Goal: Task Accomplishment & Management: Manage account settings

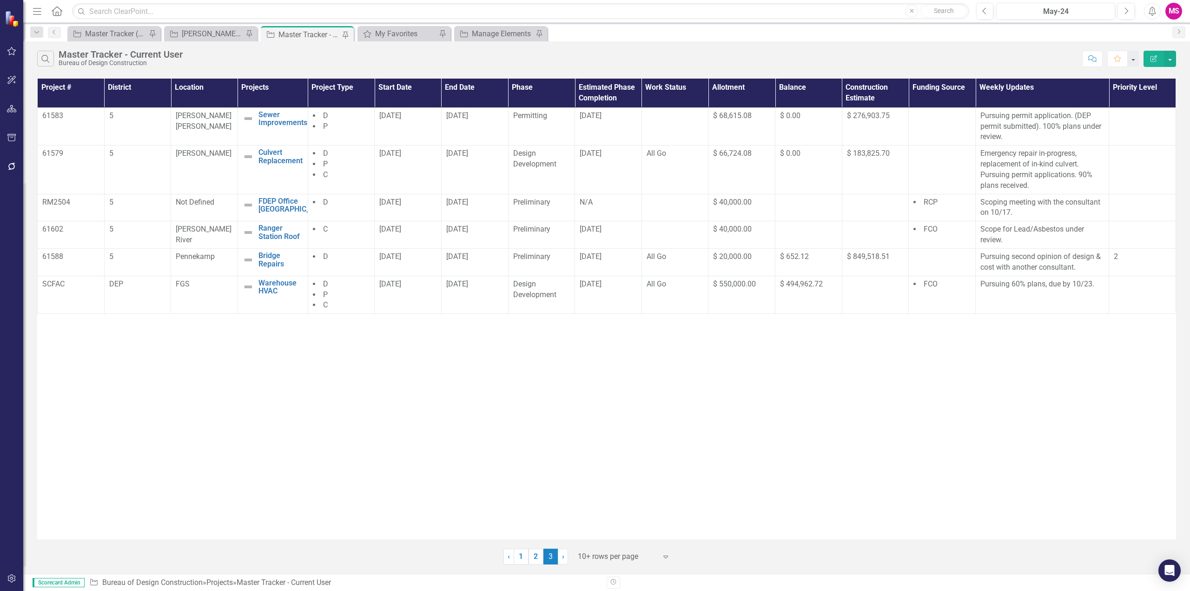
drag, startPoint x: 519, startPoint y: 558, endPoint x: 560, endPoint y: 506, distance: 66.6
click at [519, 558] on link "1" at bounding box center [521, 557] width 15 height 16
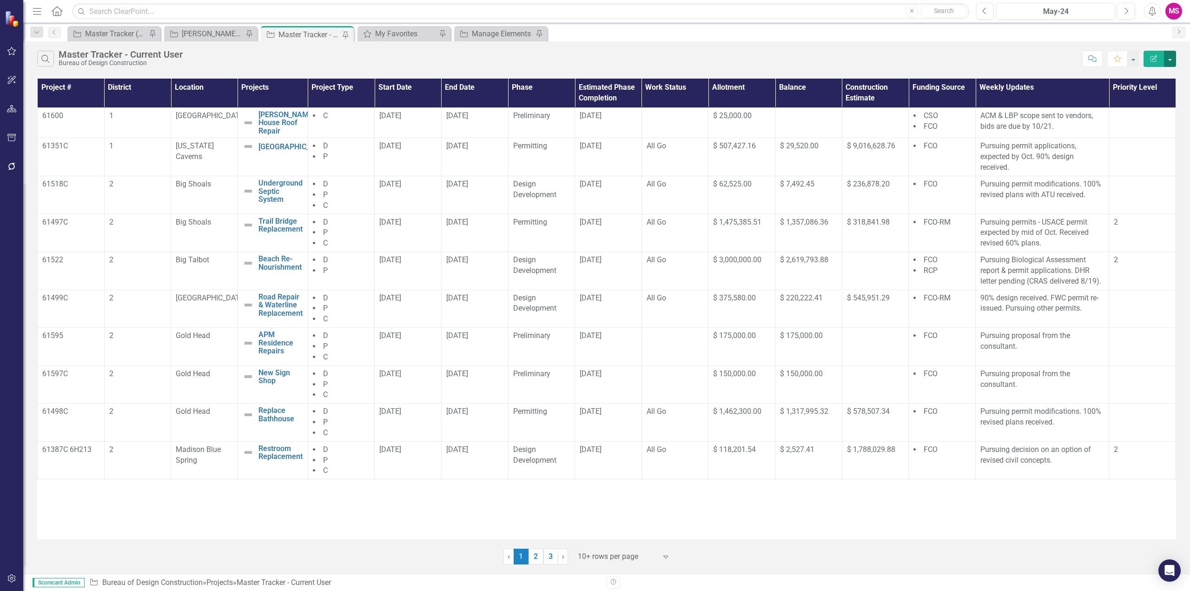
click at [1172, 60] on button "button" at bounding box center [1170, 59] width 12 height 16
click at [1149, 96] on link "PDF Export to PDF" at bounding box center [1138, 94] width 73 height 17
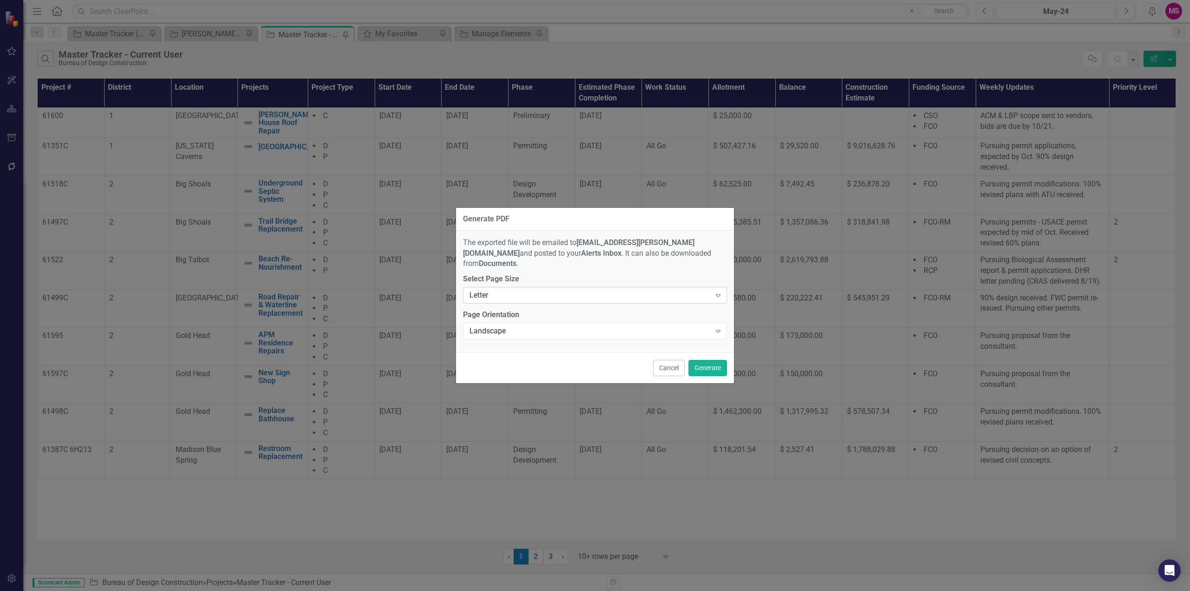
click at [604, 290] on div "Letter" at bounding box center [590, 295] width 241 height 11
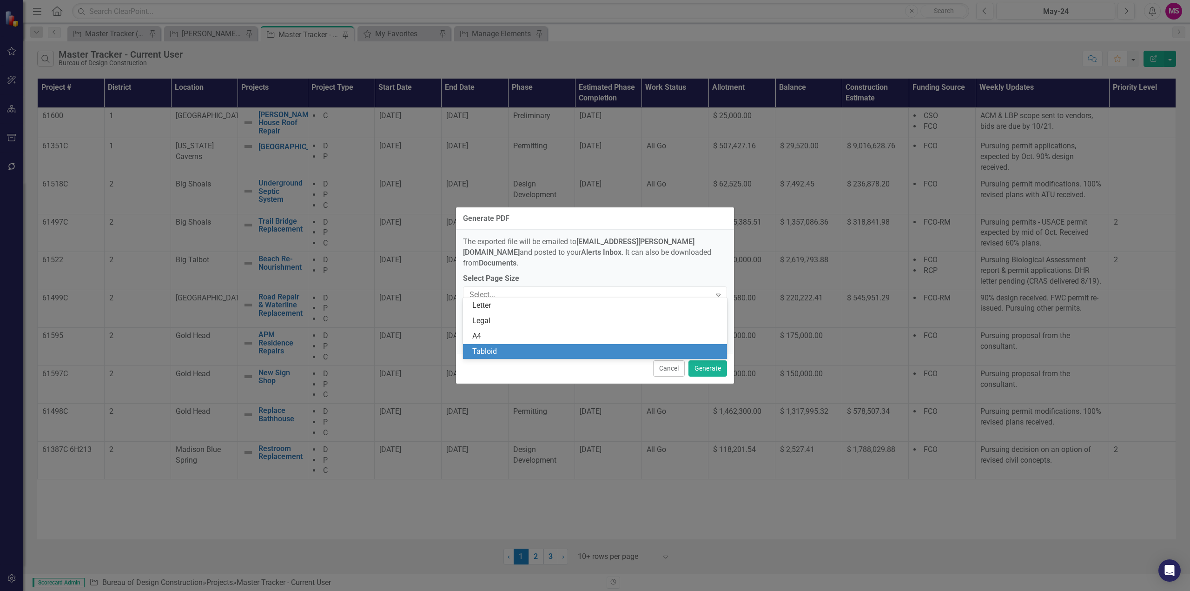
click at [493, 351] on div "Tabloid" at bounding box center [596, 351] width 249 height 11
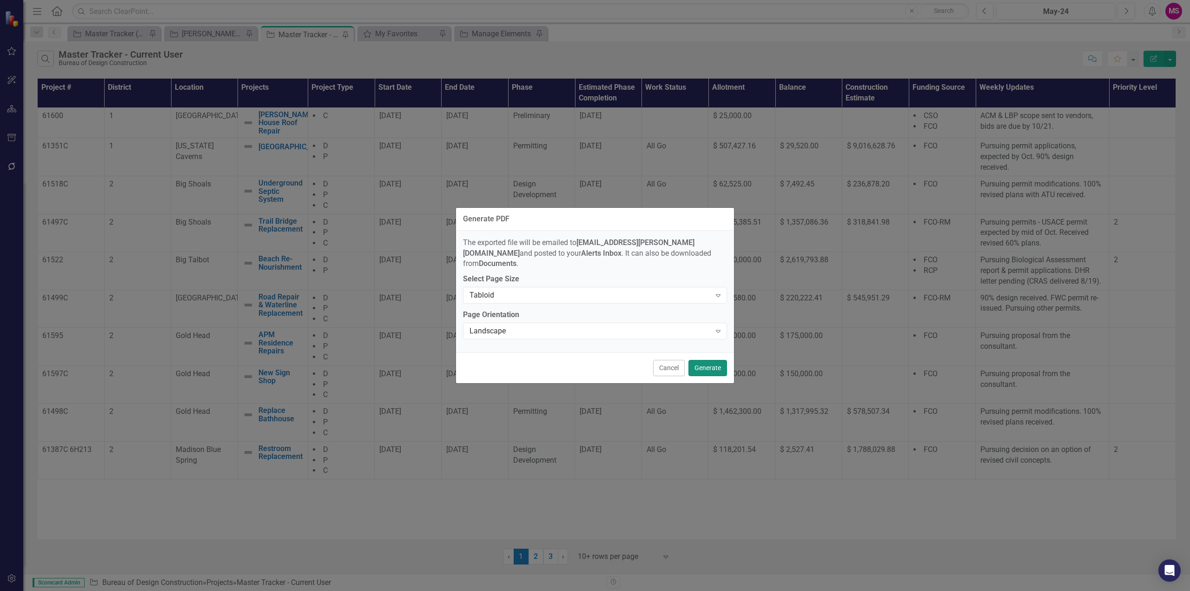
click at [710, 365] on button "Generate" at bounding box center [707, 368] width 39 height 16
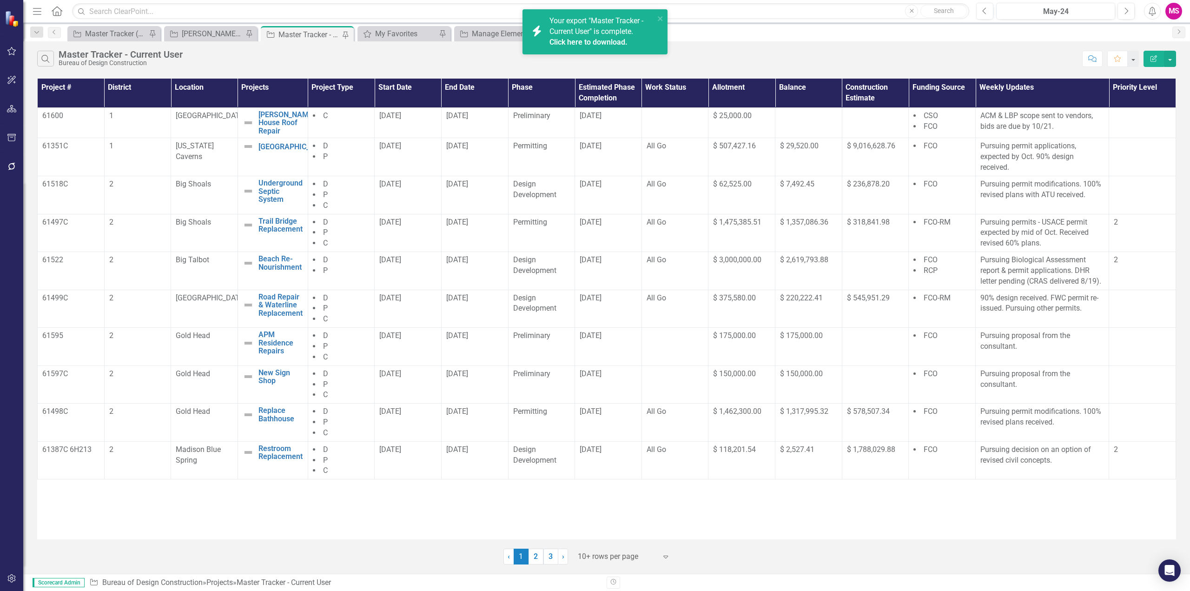
click at [617, 39] on link "Click here to download." at bounding box center [588, 42] width 78 height 9
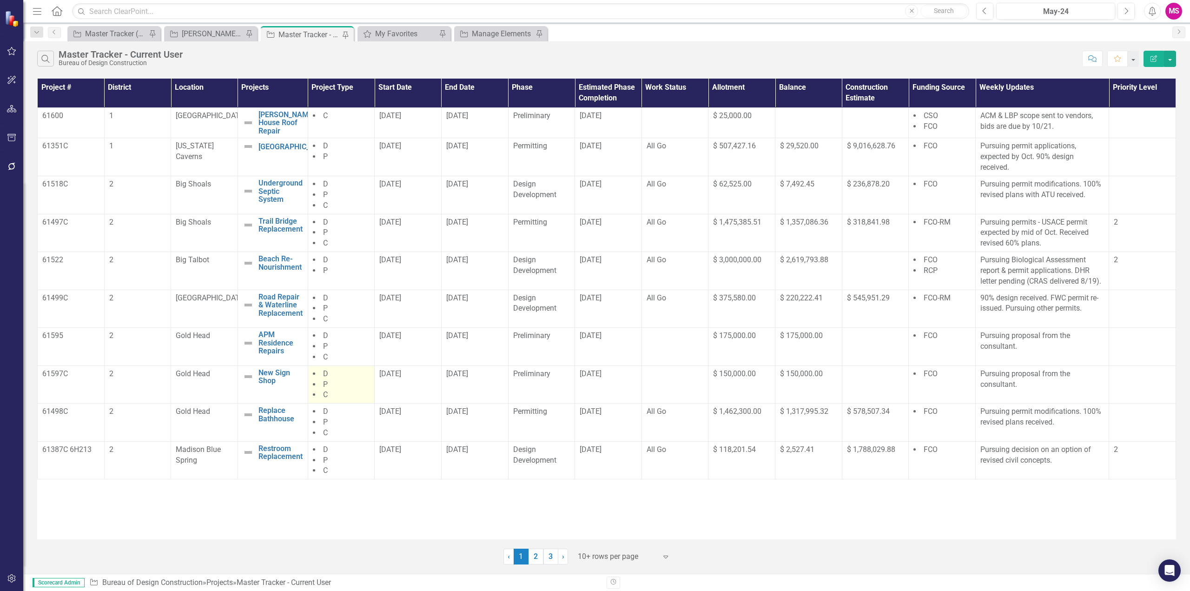
click at [340, 391] on li "C" at bounding box center [341, 395] width 57 height 11
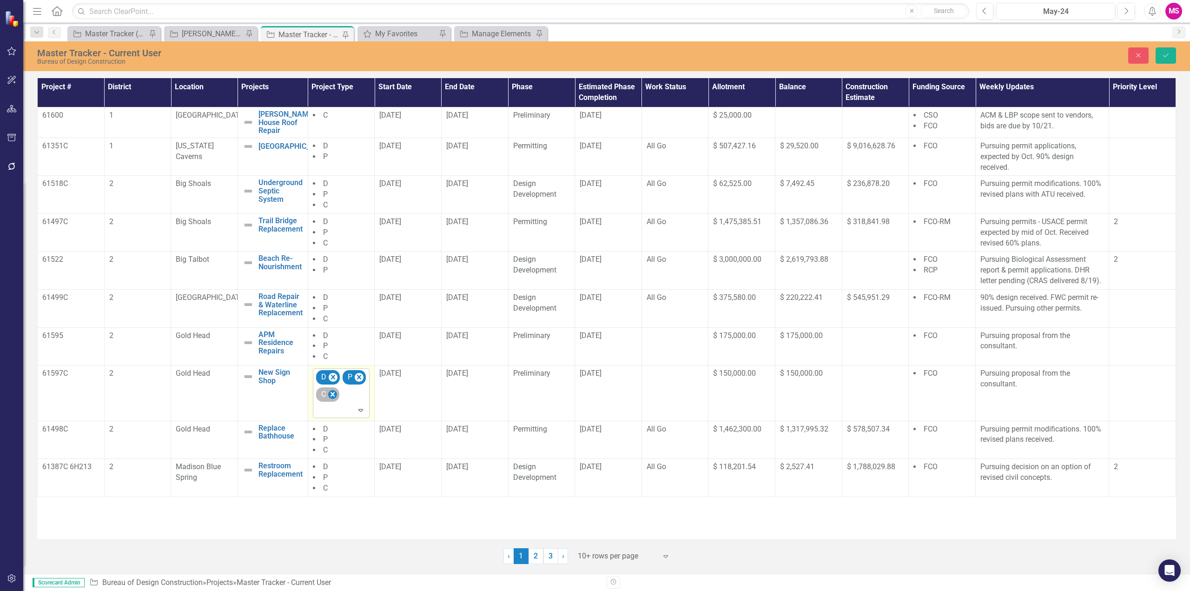
click at [335, 395] on icon "Remove C" at bounding box center [332, 395] width 9 height 12
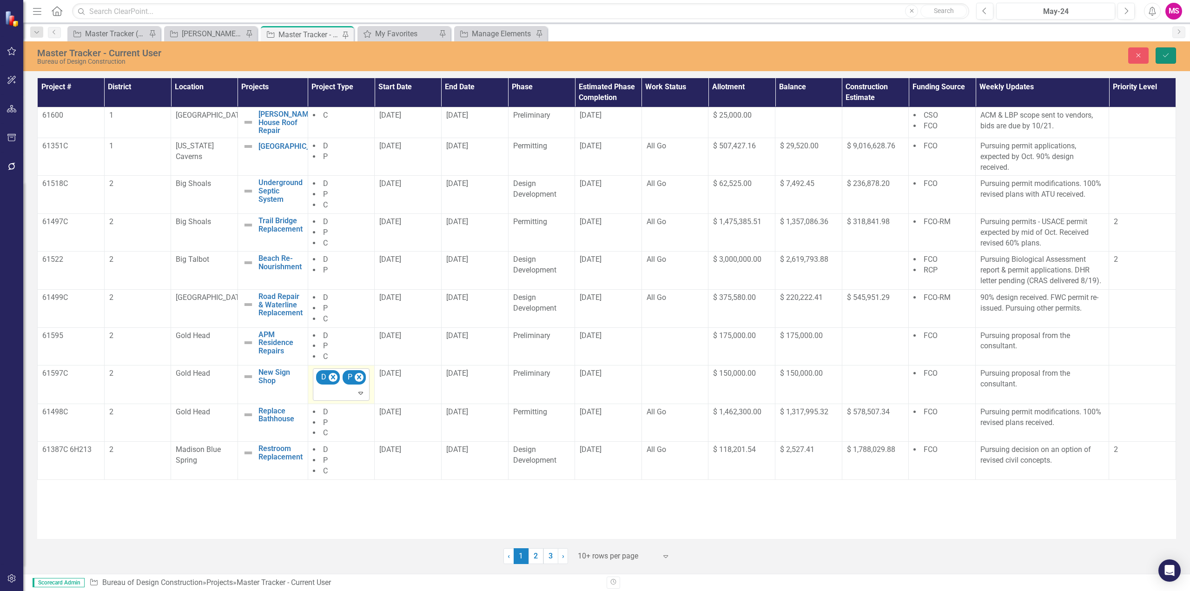
click at [1164, 49] on button "Save" at bounding box center [1166, 55] width 20 height 16
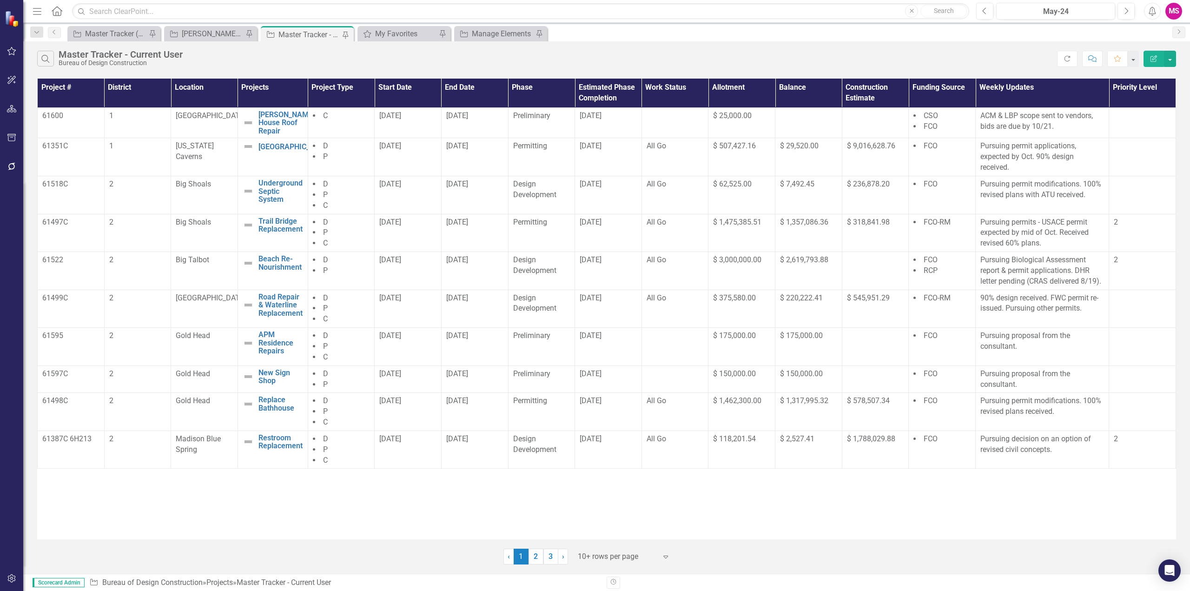
click at [616, 556] on div at bounding box center [617, 556] width 79 height 13
click at [614, 534] on div "Display All Rows" at bounding box center [624, 540] width 102 height 15
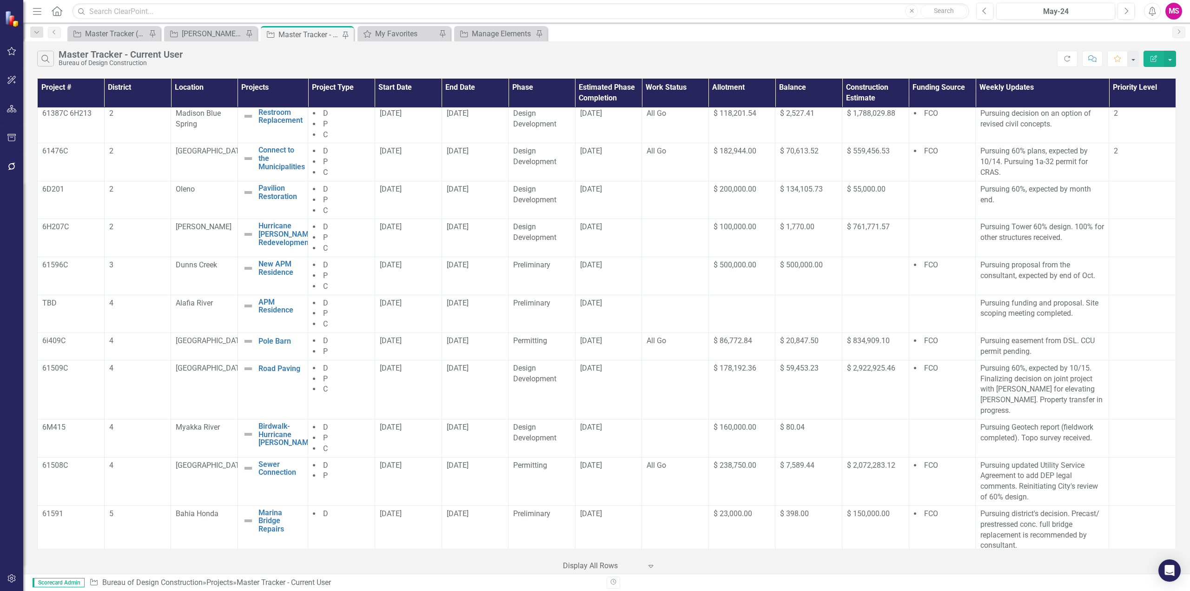
scroll to position [372, 0]
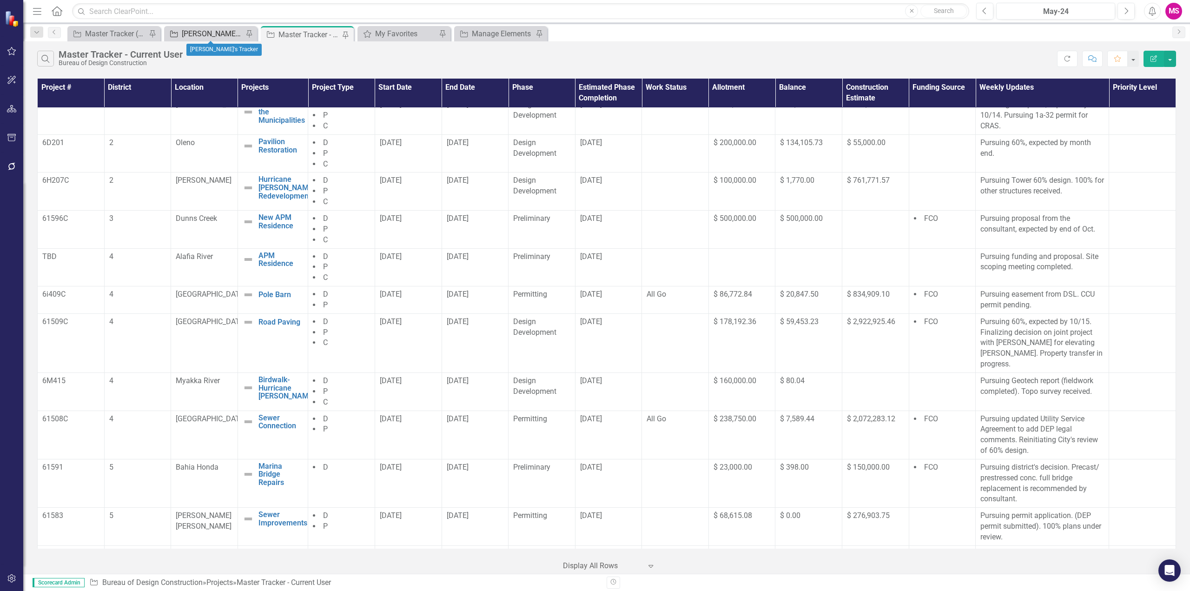
click at [212, 34] on div "[PERSON_NAME]'s Tracker" at bounding box center [212, 34] width 61 height 12
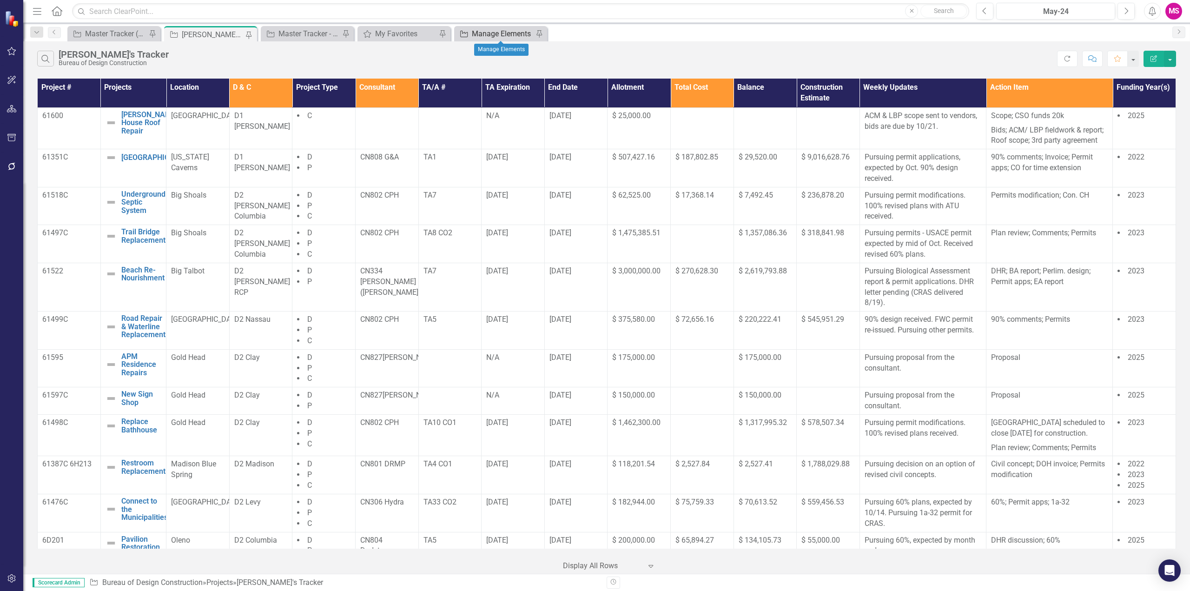
click at [509, 33] on div "Manage Elements" at bounding box center [502, 34] width 61 height 12
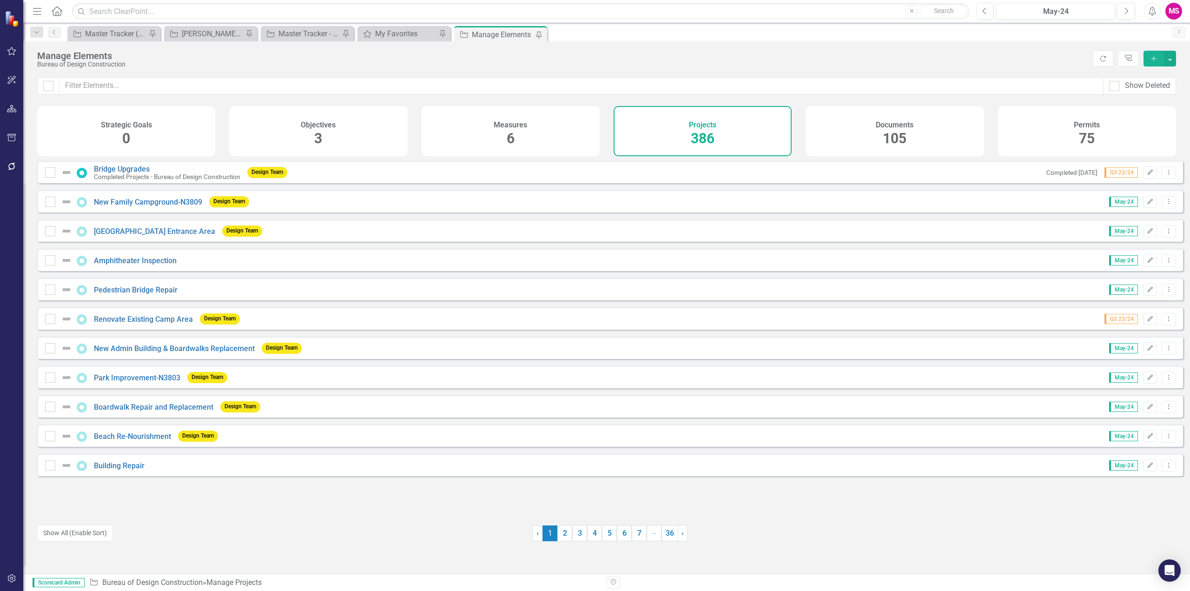
drag, startPoint x: 503, startPoint y: 34, endPoint x: 657, endPoint y: 61, distance: 157.2
click at [718, 61] on div "Bureau of Design Construction" at bounding box center [562, 64] width 1051 height 7
click at [203, 33] on div "[PERSON_NAME]'s Tracker" at bounding box center [212, 34] width 61 height 12
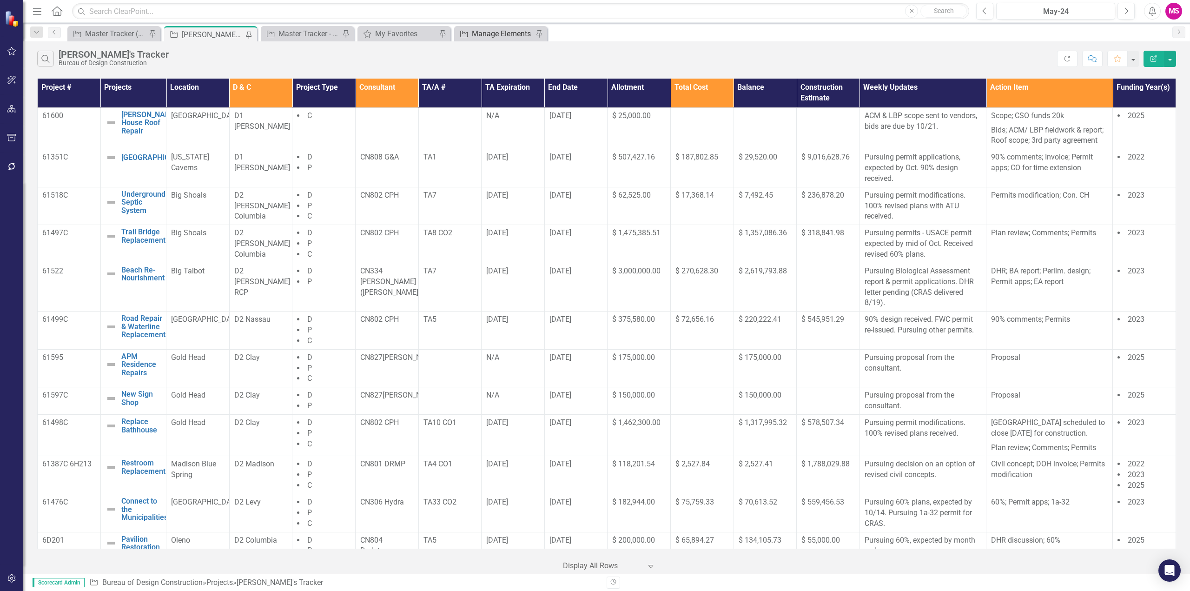
click at [503, 33] on div "Manage Elements" at bounding box center [502, 34] width 61 height 12
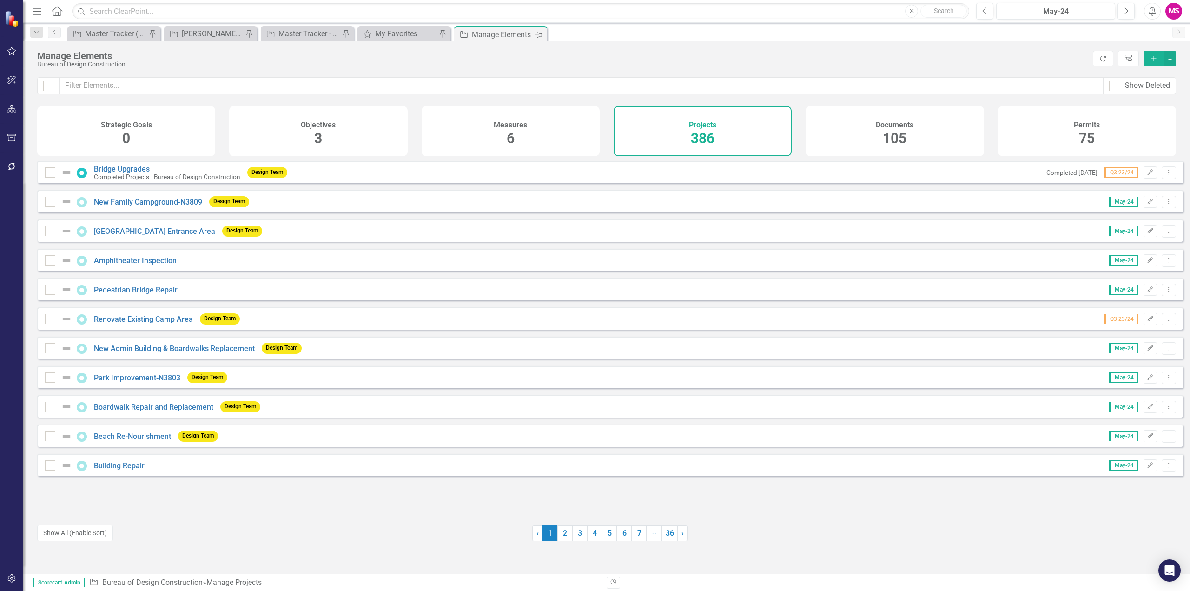
click at [539, 37] on icon "Pin" at bounding box center [538, 34] width 7 height 9
click at [0, 0] on icon "Close" at bounding box center [0, 0] width 0 height 0
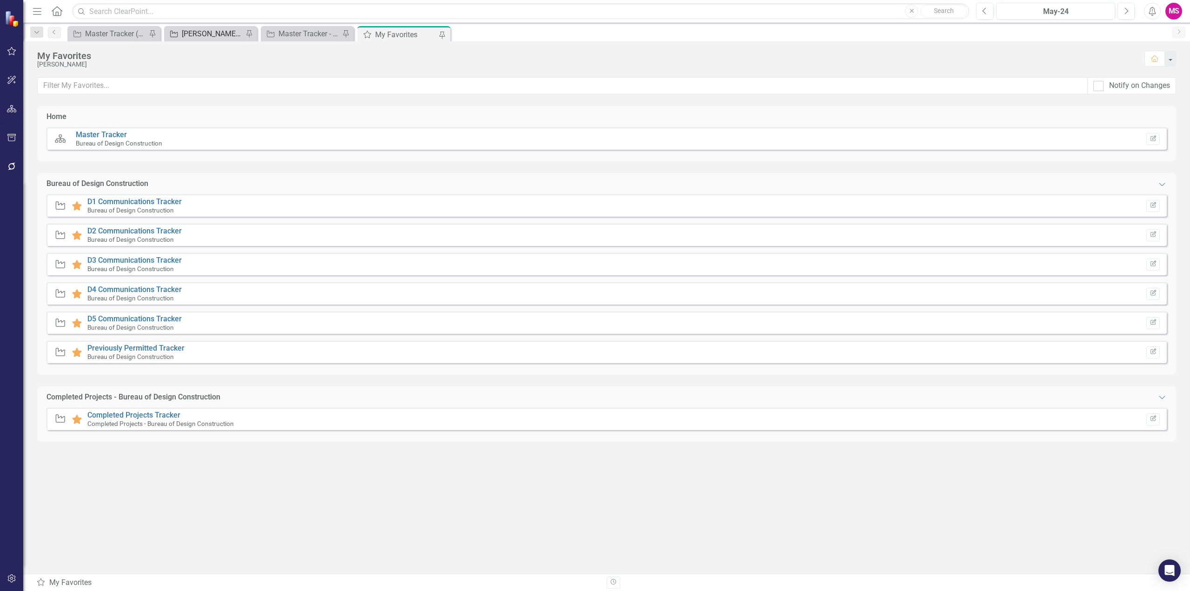
click at [199, 33] on div "[PERSON_NAME]'s Tracker" at bounding box center [212, 34] width 61 height 12
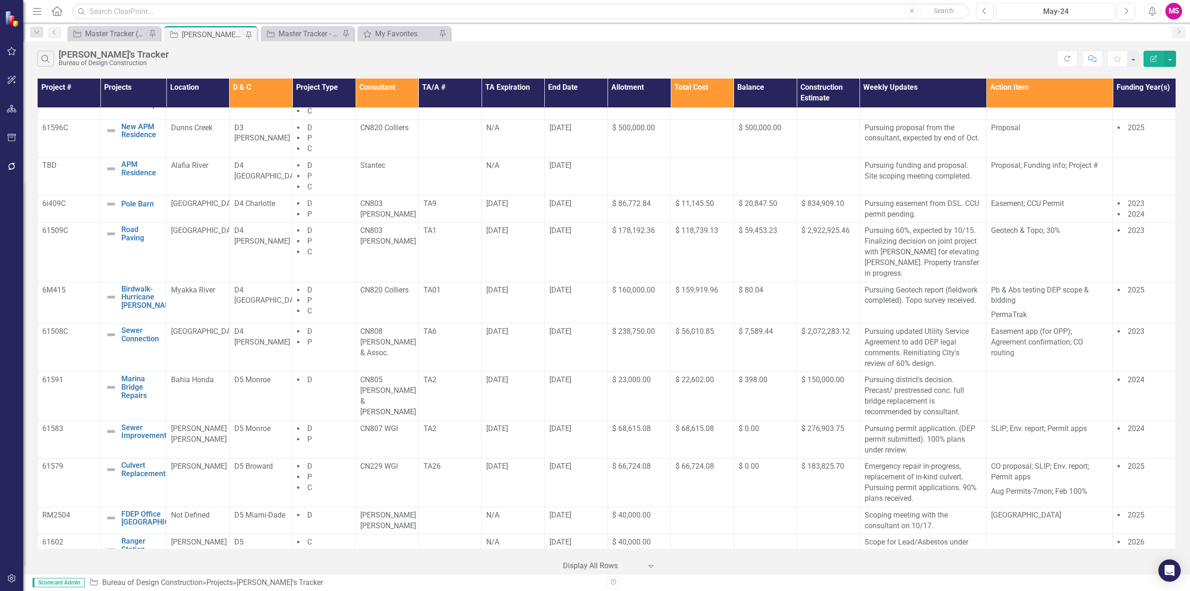
scroll to position [511, 0]
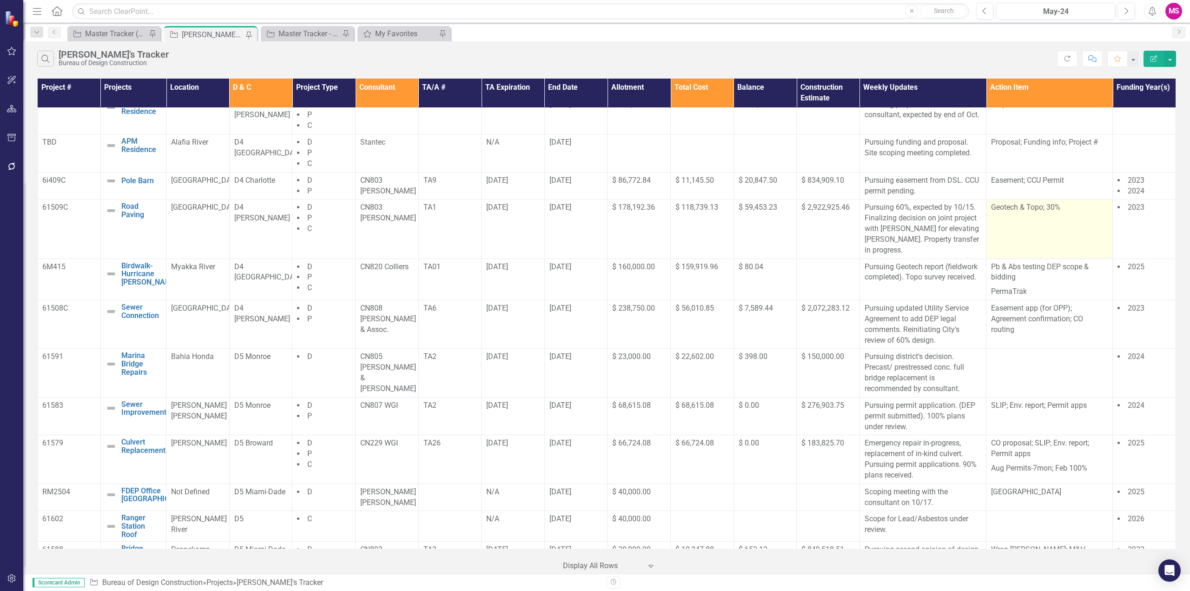
click at [1025, 225] on td "Geotech & Topo; 30%" at bounding box center [1049, 228] width 126 height 59
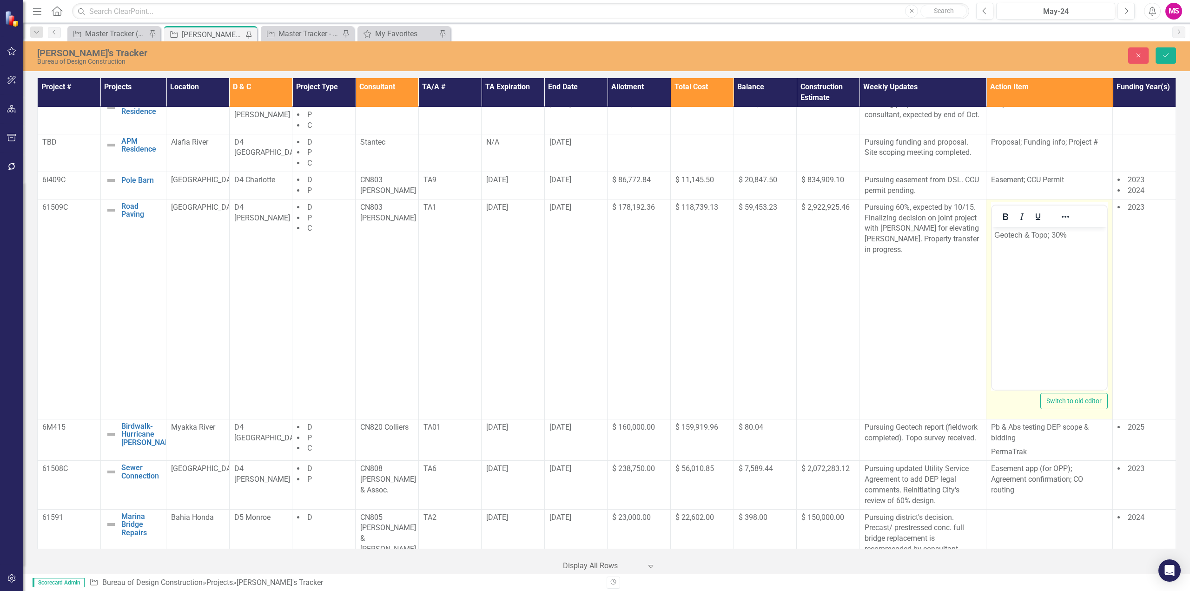
scroll to position [0, 0]
click at [1079, 233] on p "Geotech & Topo; 30%" at bounding box center [1049, 234] width 110 height 11
click at [1162, 52] on icon "Save" at bounding box center [1166, 55] width 8 height 7
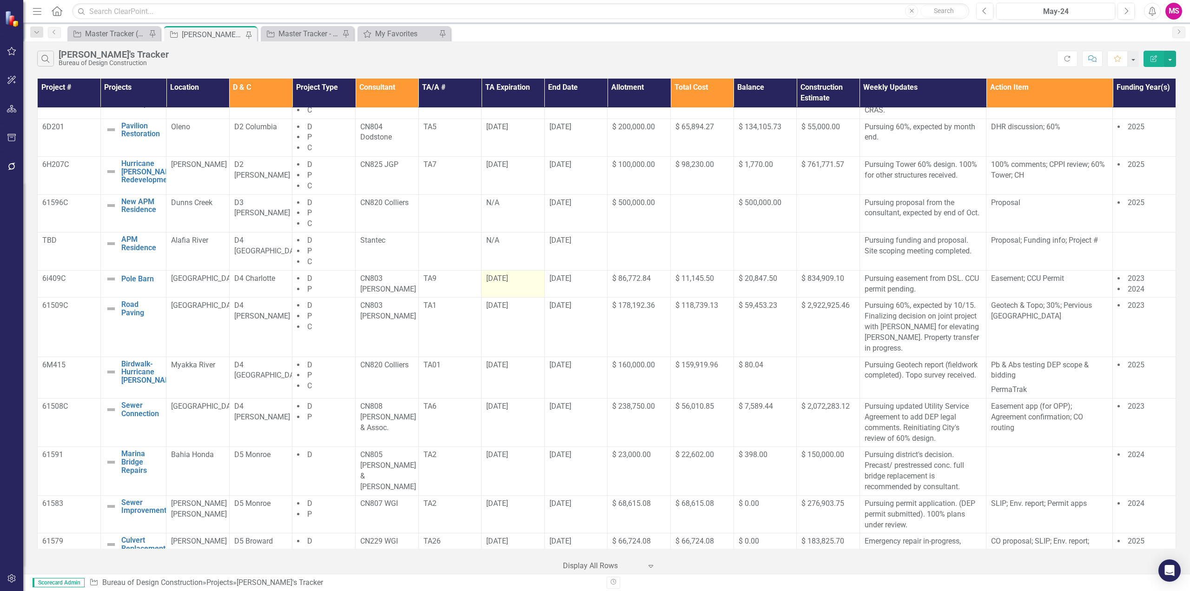
scroll to position [418, 0]
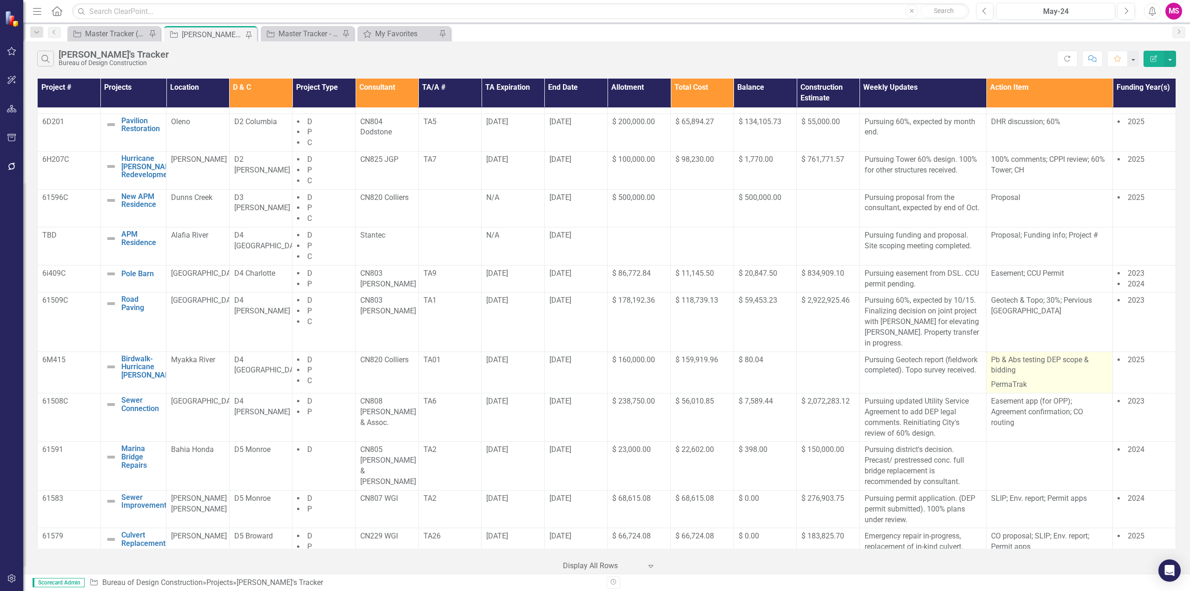
click at [1029, 362] on p "Pb & Abs testing DEP scope & bidding" at bounding box center [1049, 366] width 117 height 23
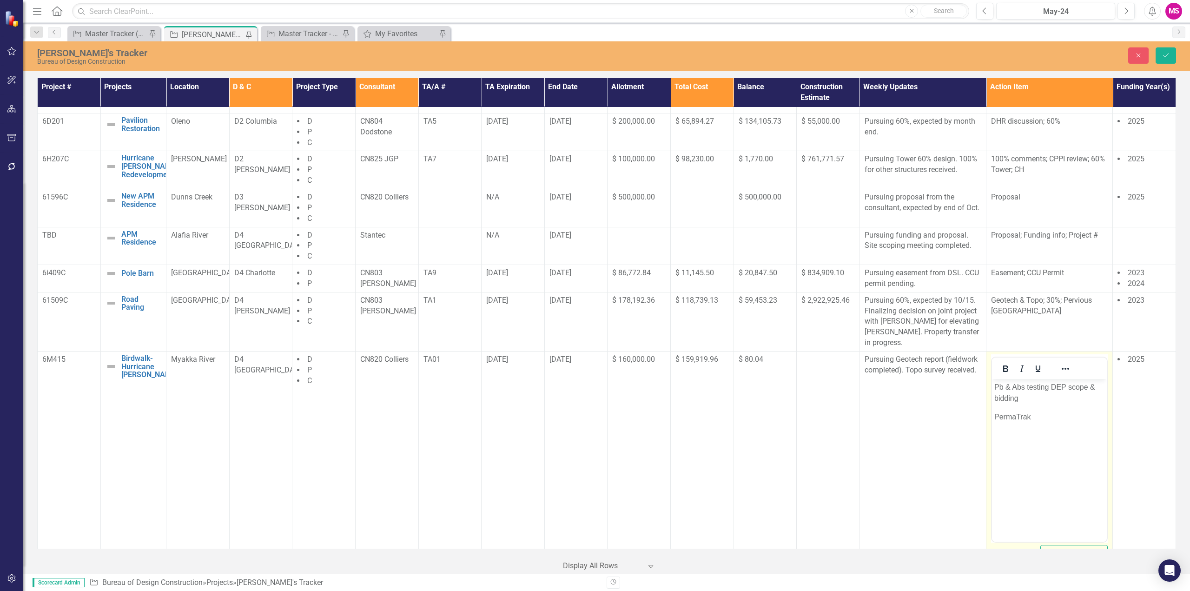
scroll to position [0, 0]
drag, startPoint x: 1046, startPoint y: 387, endPoint x: 987, endPoint y: 381, distance: 59.3
click at [992, 381] on html "Pb & Abs testing DEP scope & bidding PermaTrak" at bounding box center [1049, 448] width 115 height 139
click at [1135, 51] on button "Close" at bounding box center [1138, 55] width 20 height 16
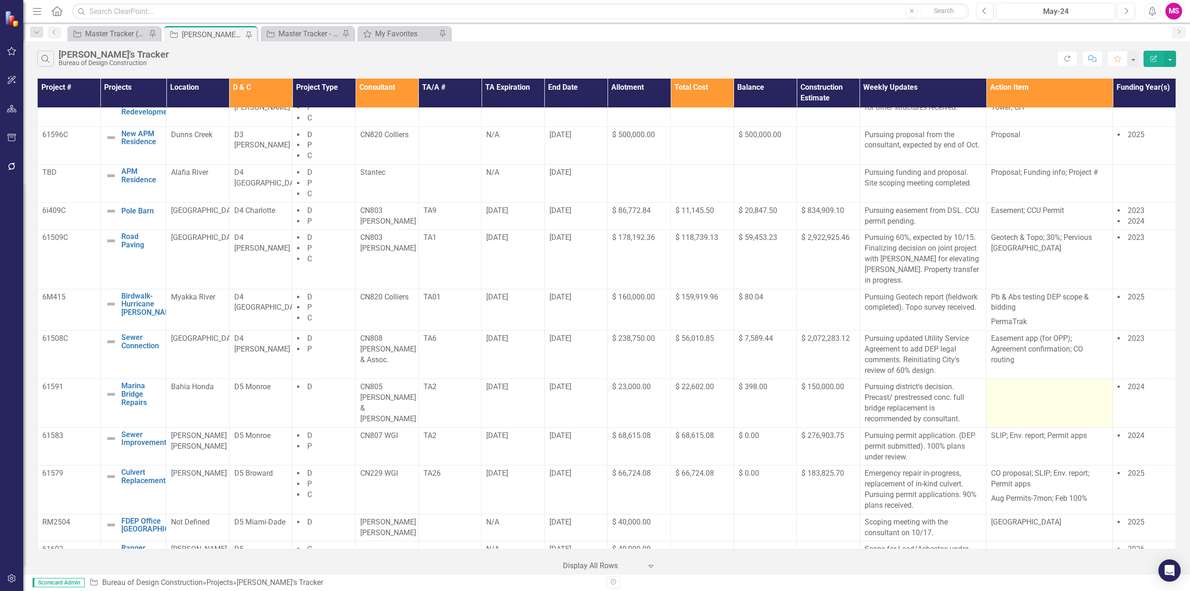
scroll to position [573, 0]
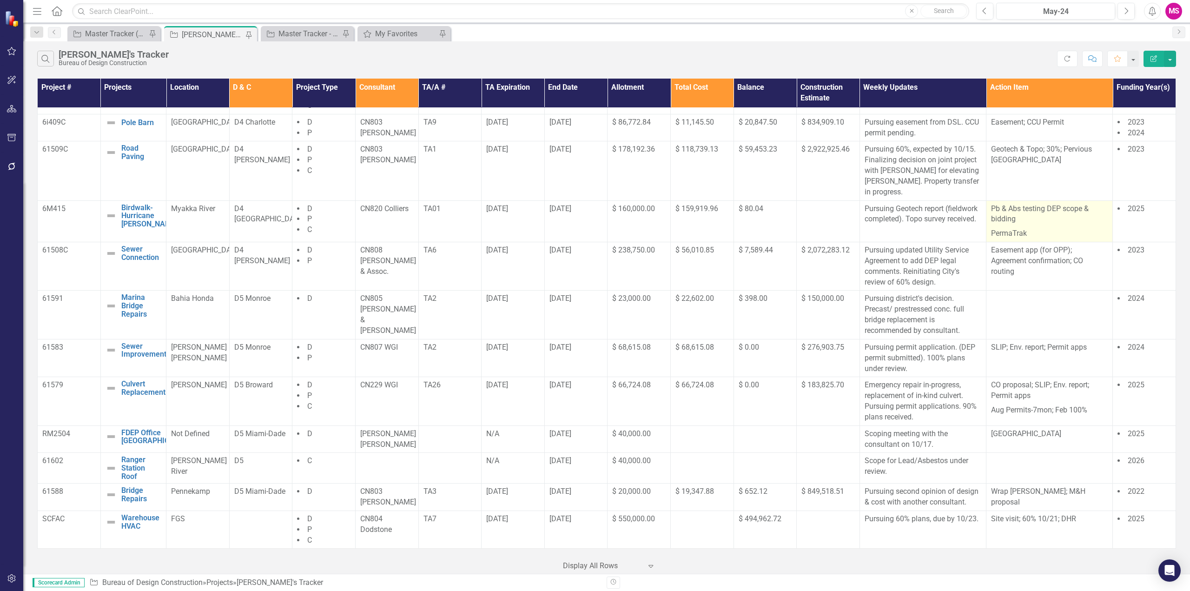
click at [1028, 219] on p "Pb & Abs testing DEP scope & bidding" at bounding box center [1049, 215] width 117 height 23
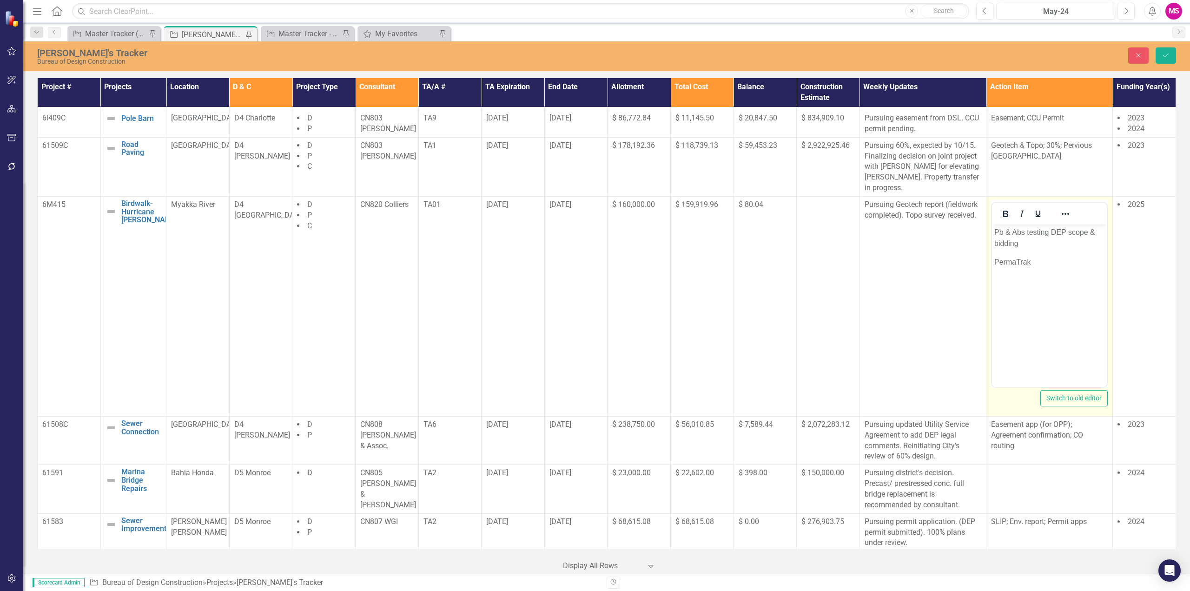
scroll to position [0, 0]
drag, startPoint x: 1031, startPoint y: 248, endPoint x: 988, endPoint y: 225, distance: 48.9
click at [992, 225] on html "Pb & Abs testing DEP scope & bidding PermaTrak" at bounding box center [1049, 293] width 115 height 139
click at [1163, 57] on icon "Save" at bounding box center [1166, 55] width 8 height 7
